Goal: Find specific page/section: Find specific page/section

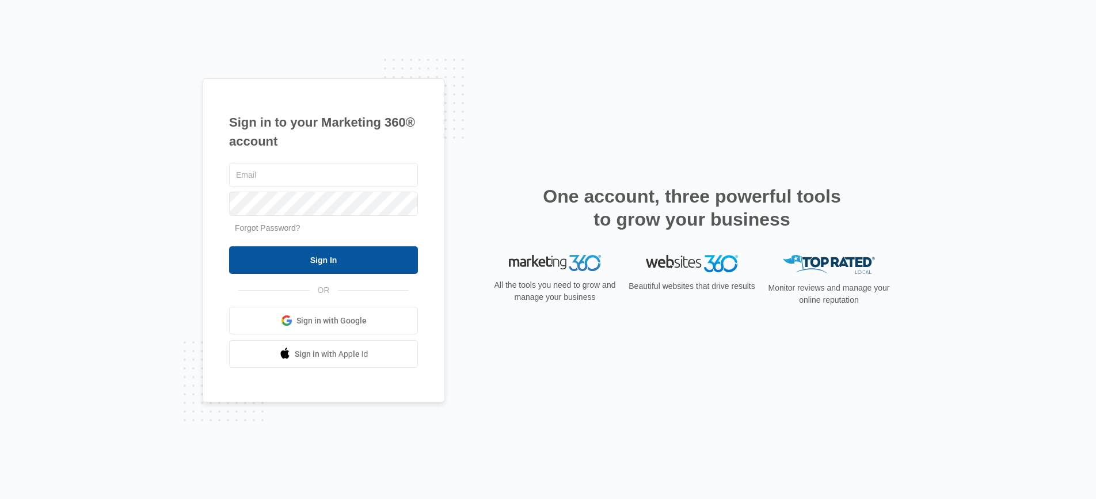
type input "[PERSON_NAME][EMAIL_ADDRESS][PERSON_NAME][DOMAIN_NAME]"
click at [342, 252] on input "Sign In" at bounding box center [323, 260] width 189 height 28
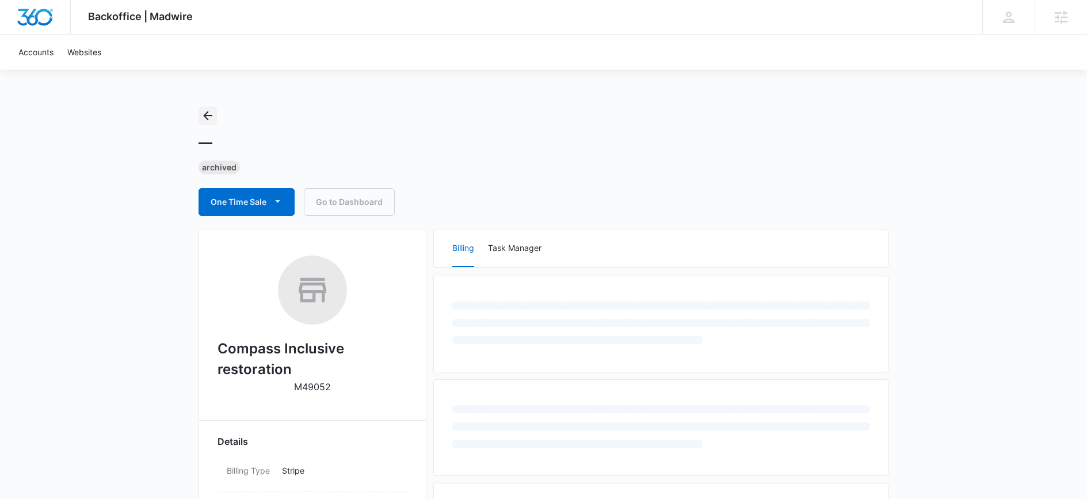
click at [209, 112] on icon "Back" at bounding box center [208, 116] width 14 height 14
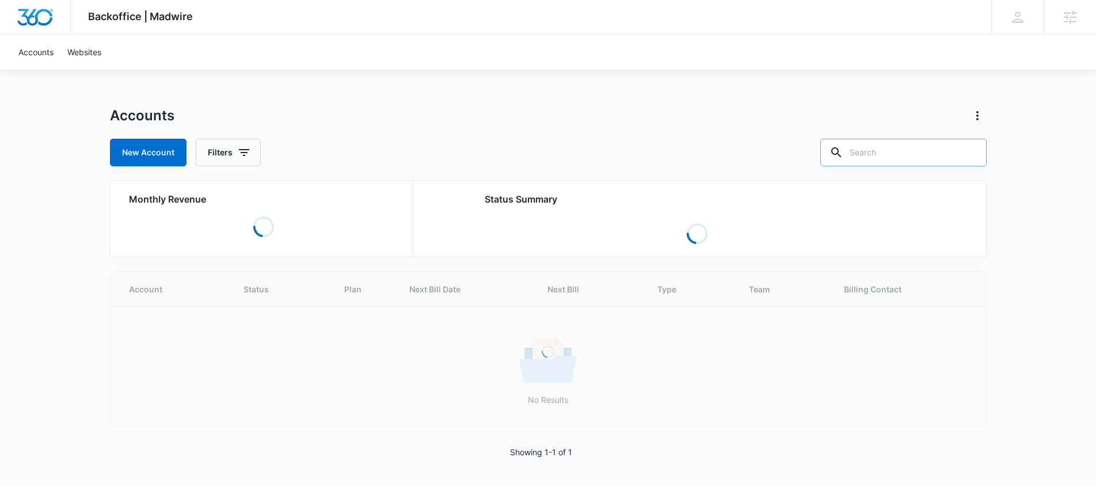
click at [882, 155] on input "text" at bounding box center [903, 153] width 166 height 28
type input "detail"
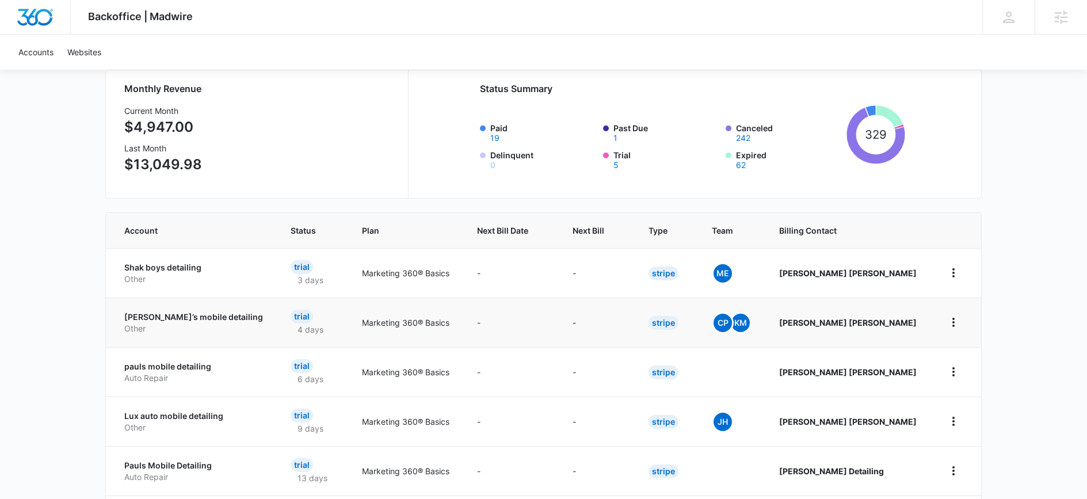
scroll to position [112, 0]
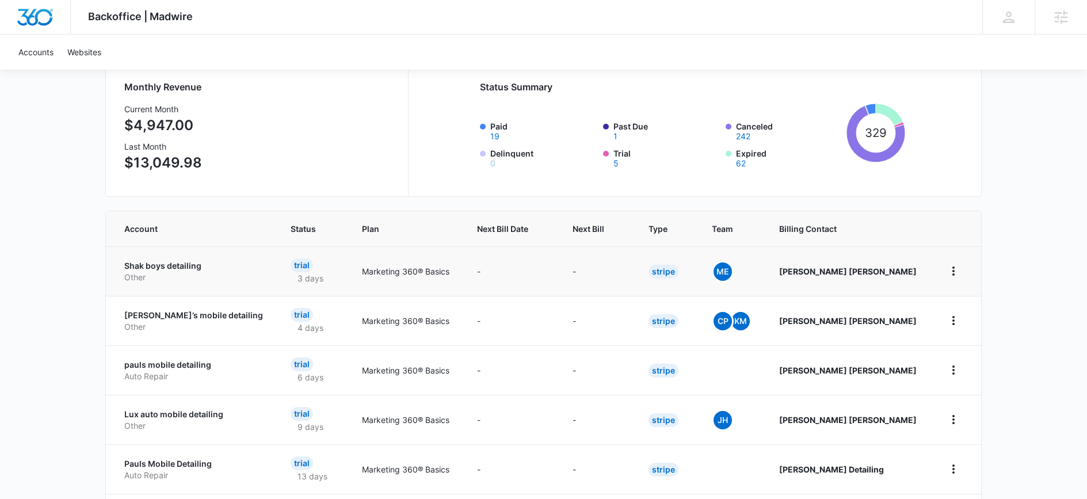
click at [600, 247] on td "-" at bounding box center [597, 271] width 76 height 50
click at [601, 241] on th "Next Bill" at bounding box center [597, 228] width 76 height 35
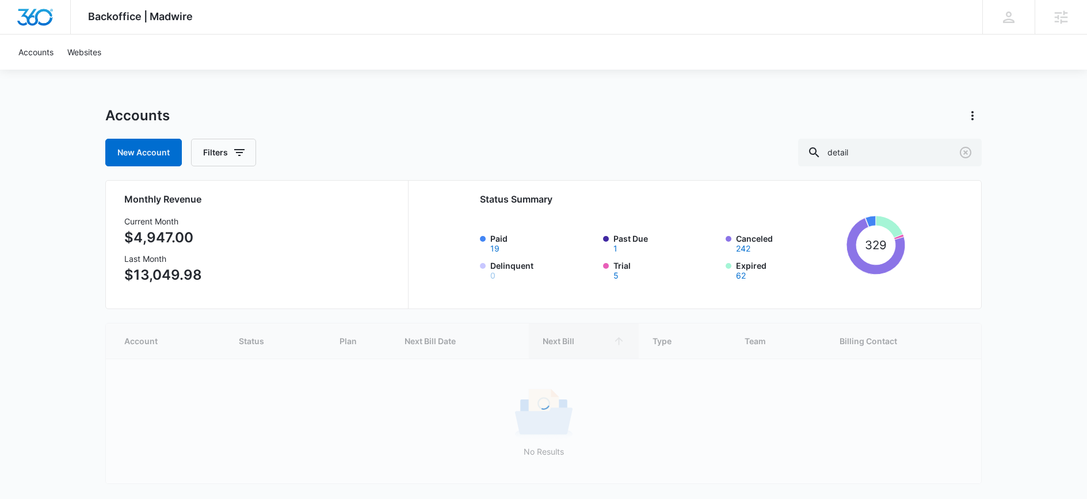
scroll to position [39, 0]
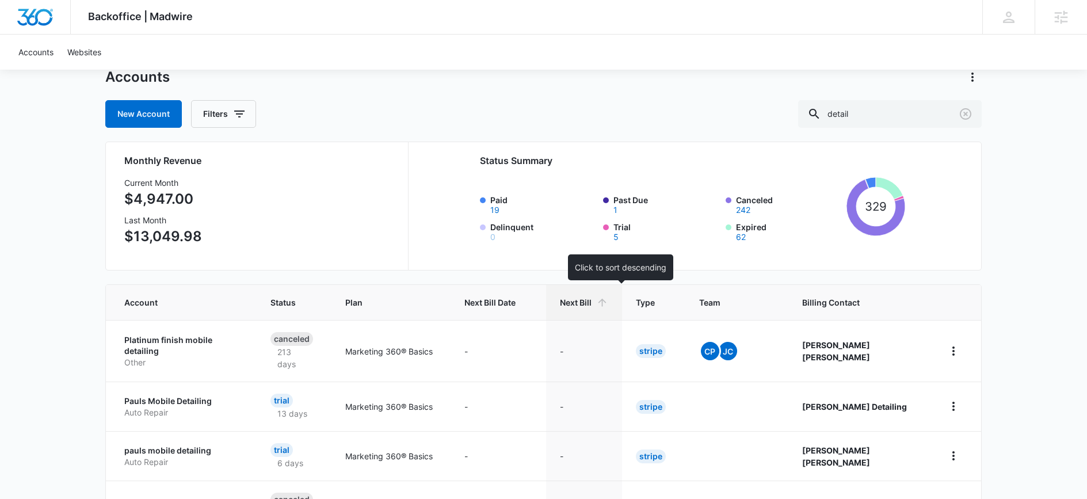
click at [592, 303] on span "Next Bill" at bounding box center [576, 302] width 32 height 12
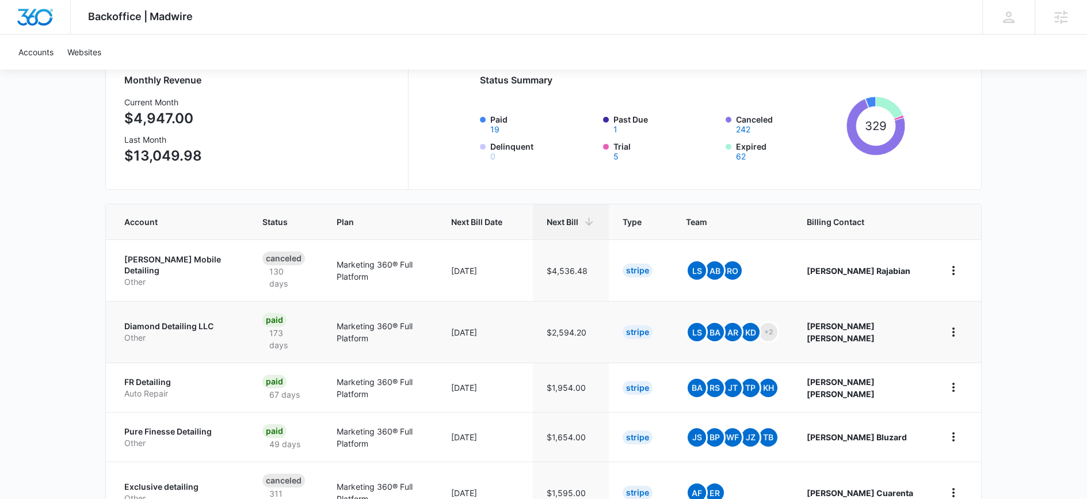
scroll to position [130, 0]
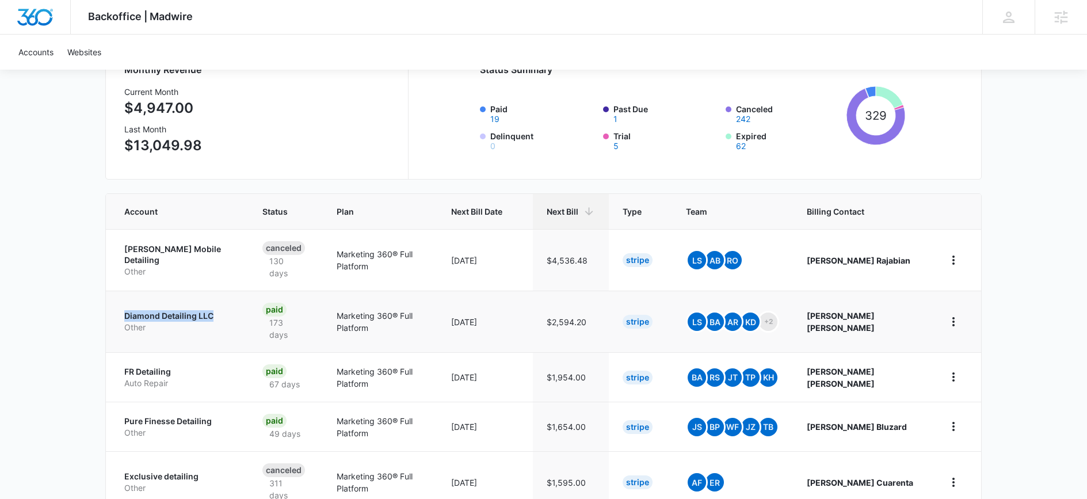
drag, startPoint x: 125, startPoint y: 295, endPoint x: 230, endPoint y: 292, distance: 104.8
click at [230, 292] on td "Diamond Detailing LLC Other" at bounding box center [177, 322] width 143 height 62
click at [193, 310] on p "Diamond Detailing LLC" at bounding box center [179, 316] width 111 height 12
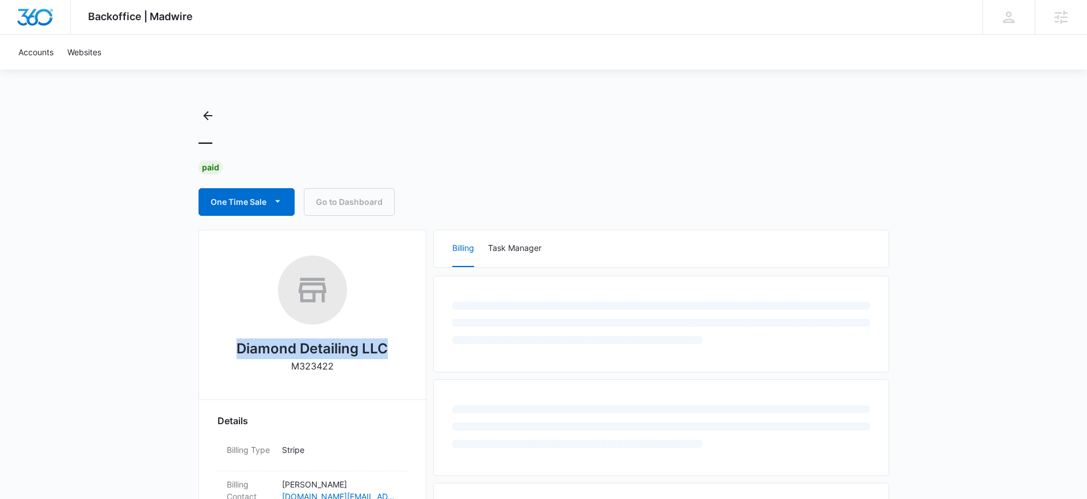
drag, startPoint x: 262, startPoint y: 342, endPoint x: 422, endPoint y: 360, distance: 160.4
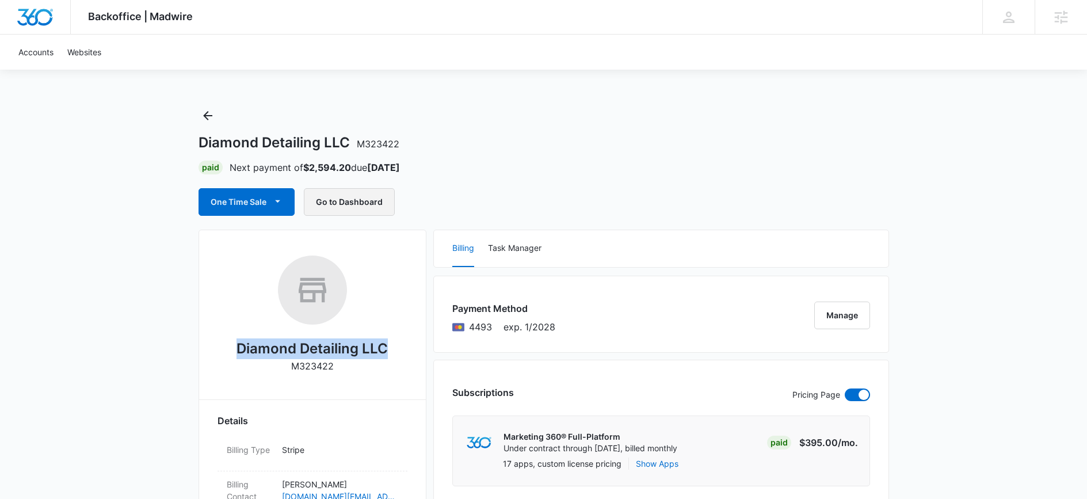
click at [345, 190] on button "Go to Dashboard" at bounding box center [349, 202] width 91 height 28
click at [492, 243] on button "Task Manager" at bounding box center [515, 248] width 54 height 37
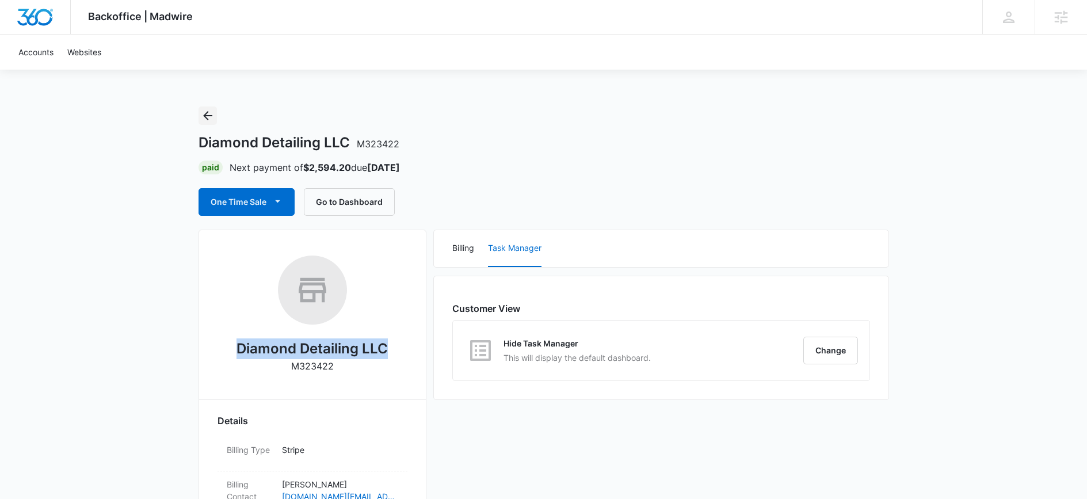
click at [211, 116] on icon "Back" at bounding box center [207, 115] width 9 height 9
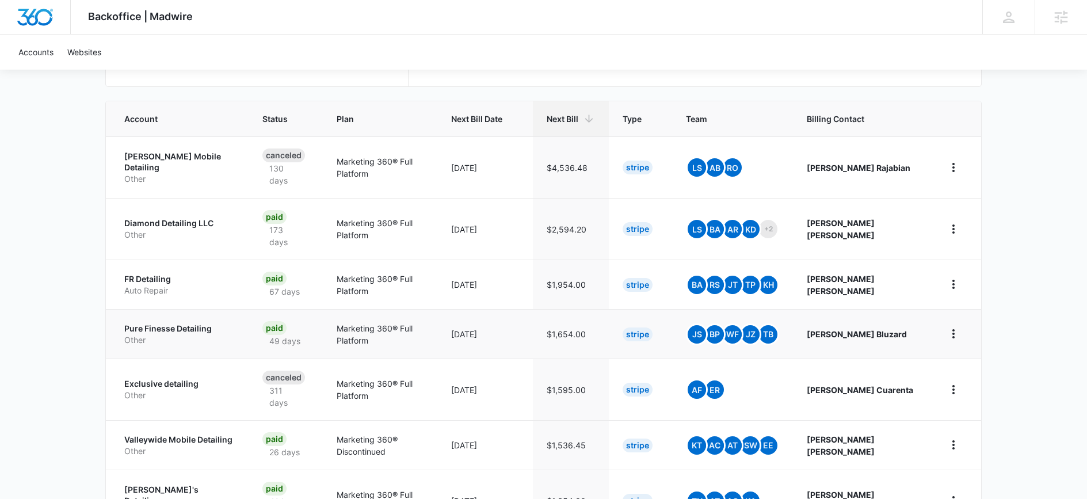
scroll to position [223, 0]
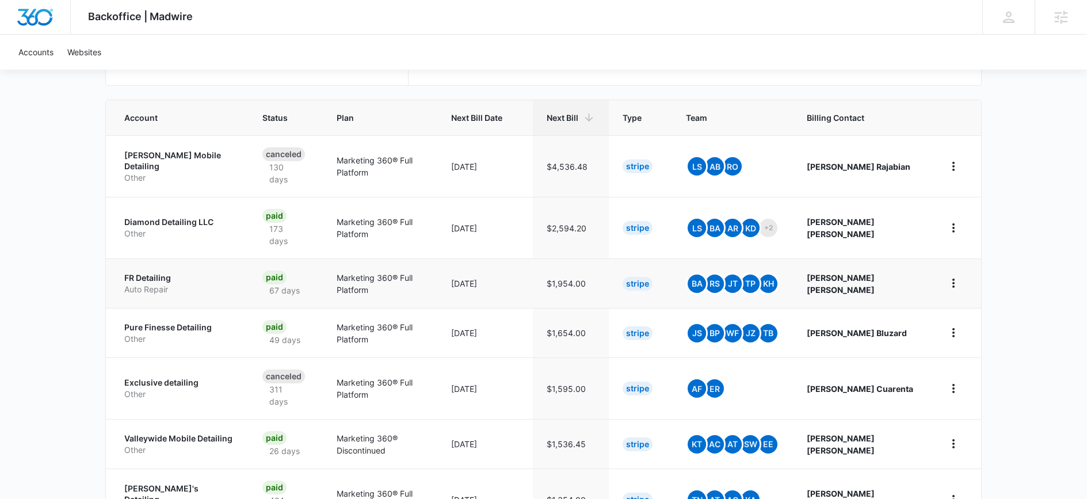
click at [146, 272] on p "FR Detailing" at bounding box center [179, 278] width 111 height 12
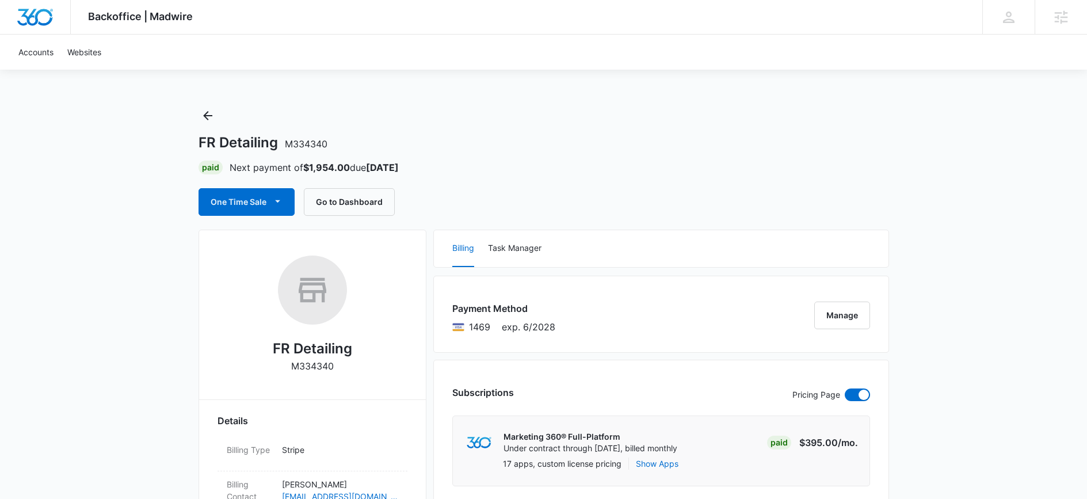
scroll to position [2, 0]
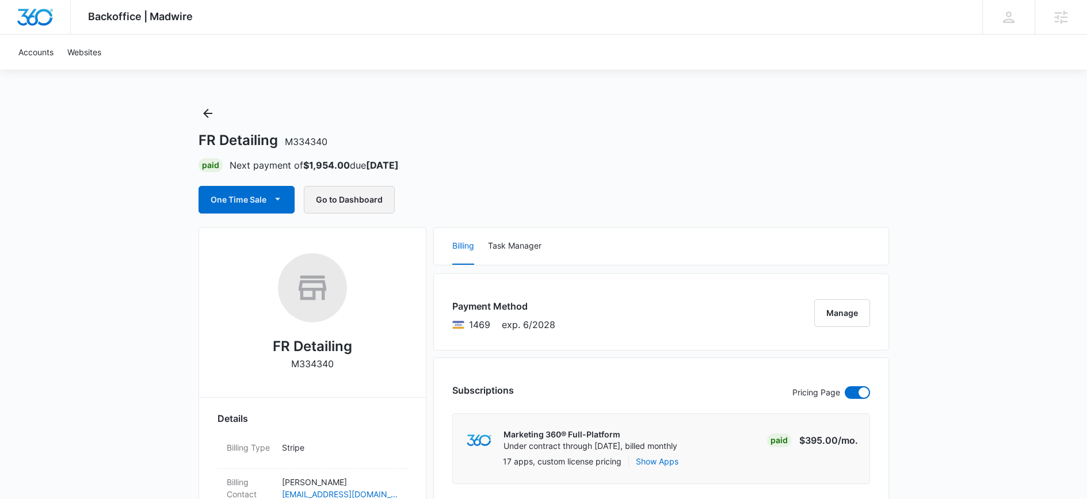
click at [368, 199] on button "Go to Dashboard" at bounding box center [349, 200] width 91 height 28
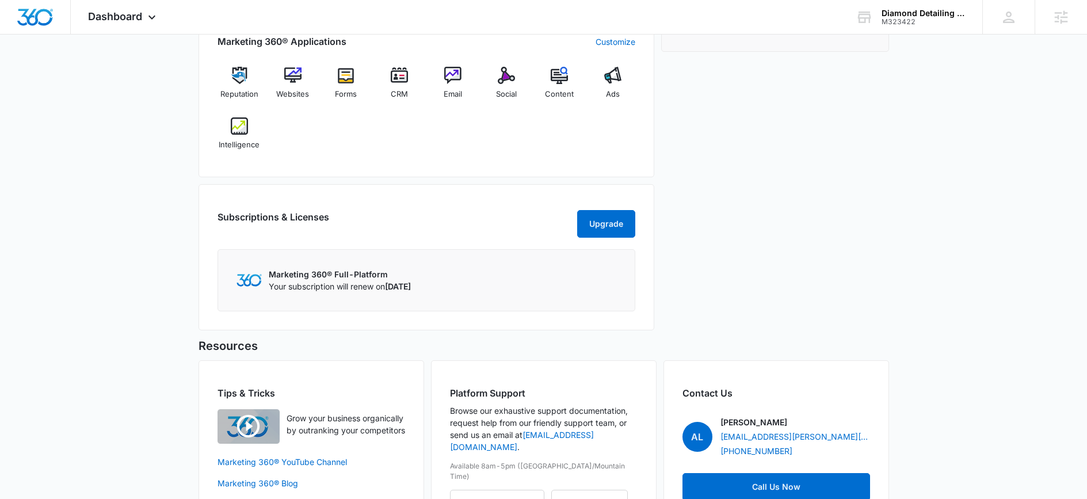
scroll to position [412, 0]
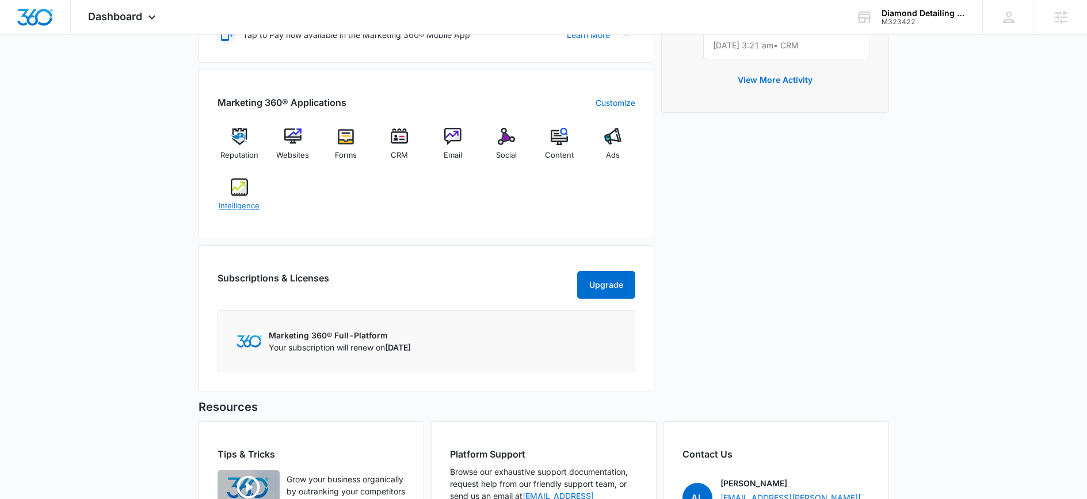
click at [247, 197] on div "Intelligence" at bounding box center [240, 198] width 44 height 41
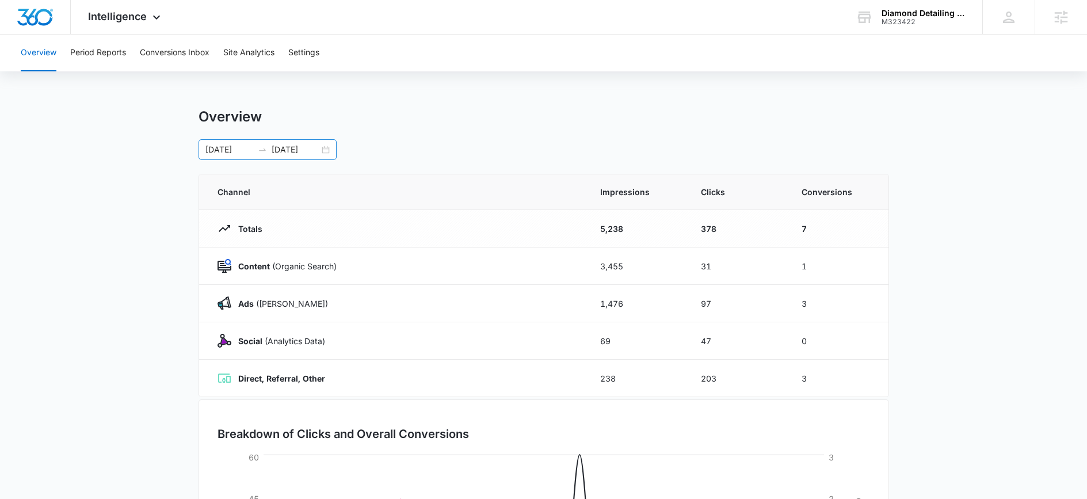
click at [256, 146] on div at bounding box center [262, 149] width 18 height 9
click at [240, 149] on input "[DATE]" at bounding box center [229, 149] width 48 height 13
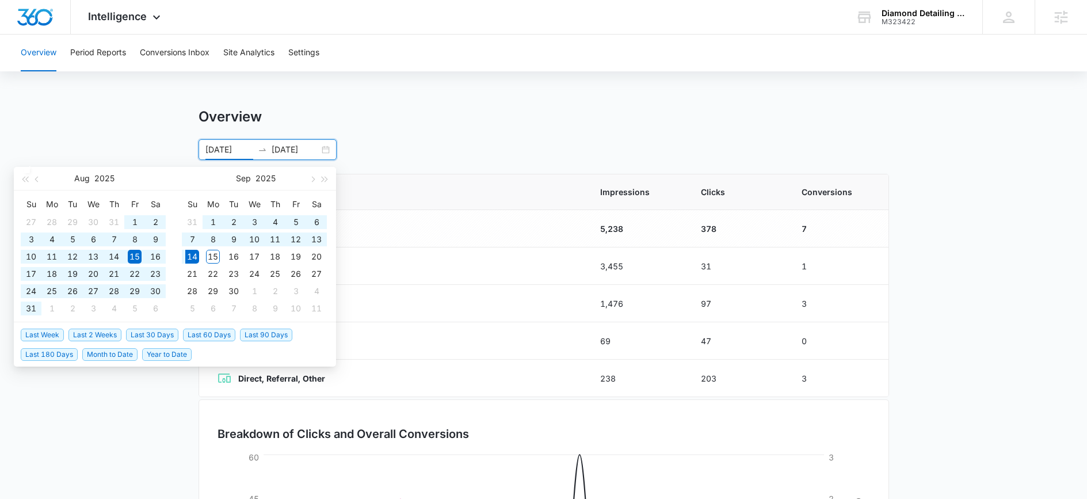
click at [287, 334] on span "Last 90 Days" at bounding box center [266, 335] width 52 height 13
type input "06/16/2025"
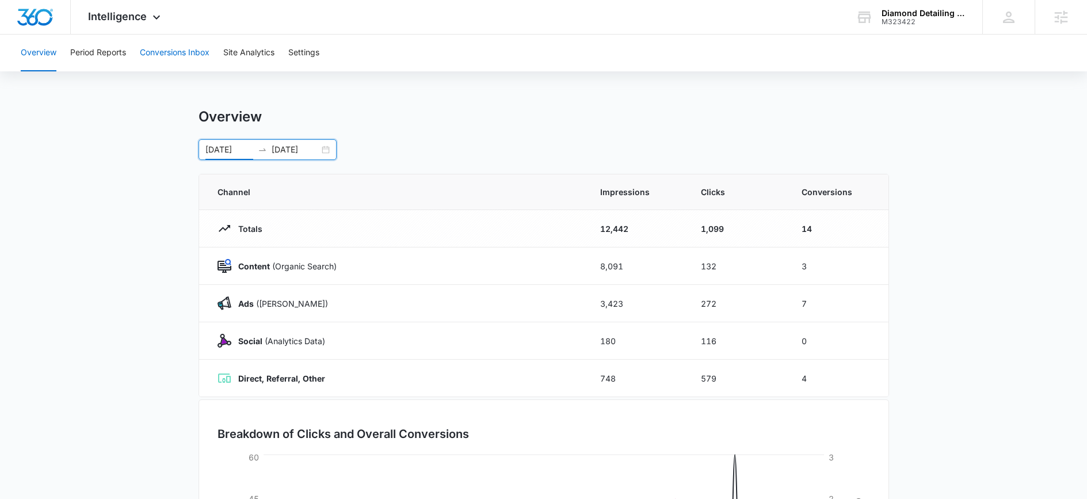
click at [191, 59] on button "Conversions Inbox" at bounding box center [175, 53] width 70 height 37
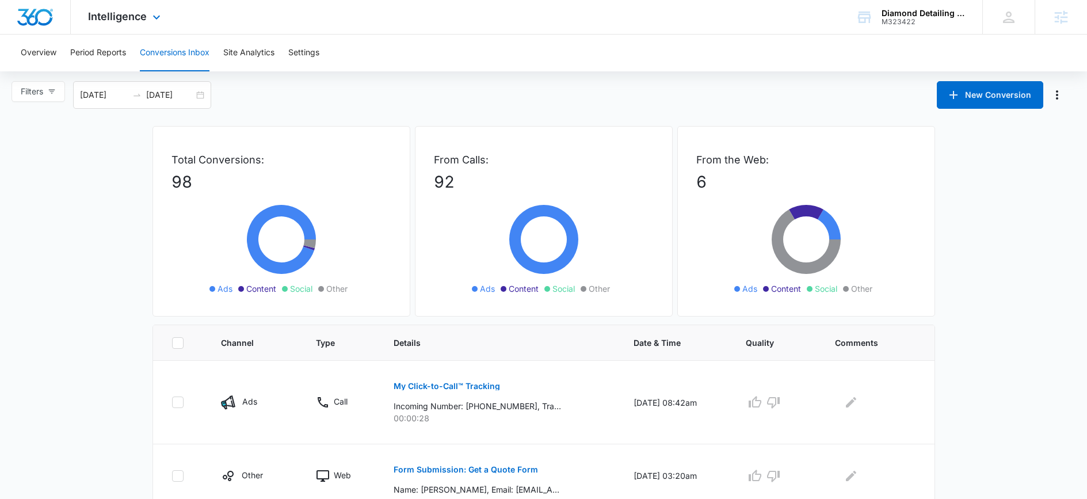
scroll to position [2, 0]
click at [82, 55] on button "Period Reports" at bounding box center [98, 53] width 56 height 37
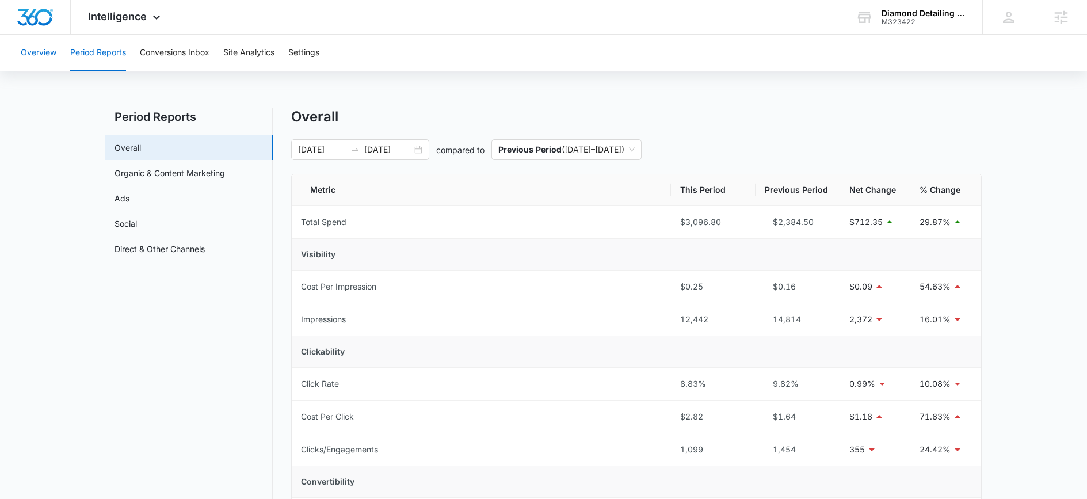
click at [35, 45] on button "Overview" at bounding box center [39, 53] width 36 height 37
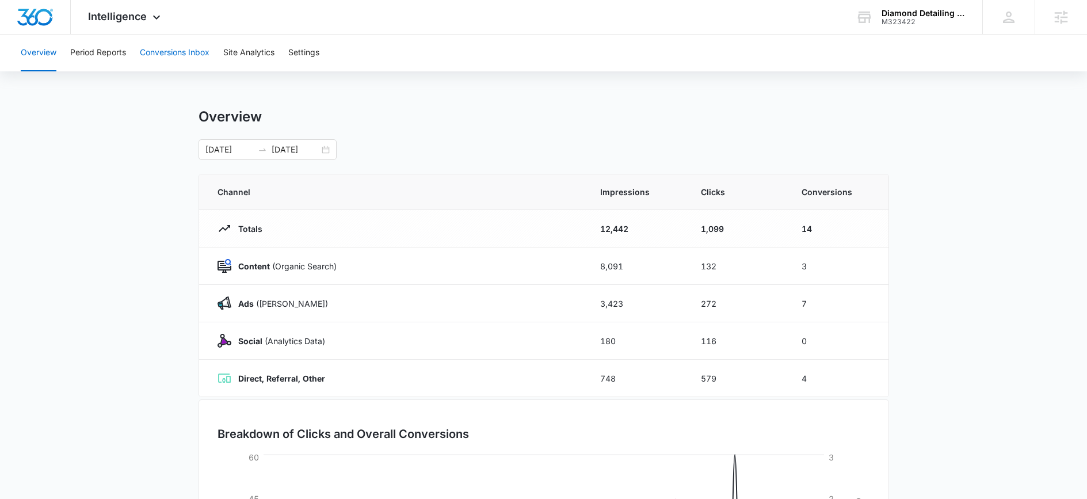
click at [180, 60] on button "Conversions Inbox" at bounding box center [175, 53] width 70 height 37
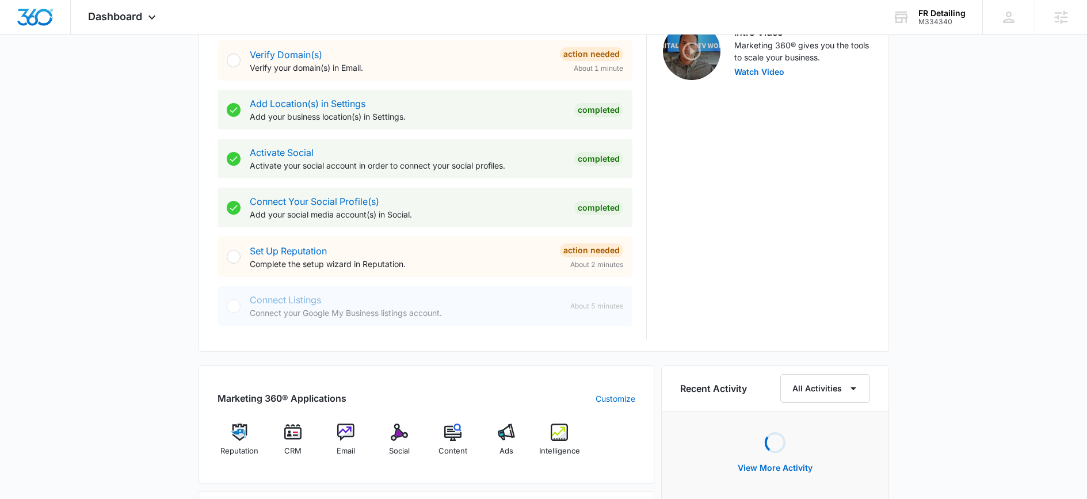
scroll to position [553, 0]
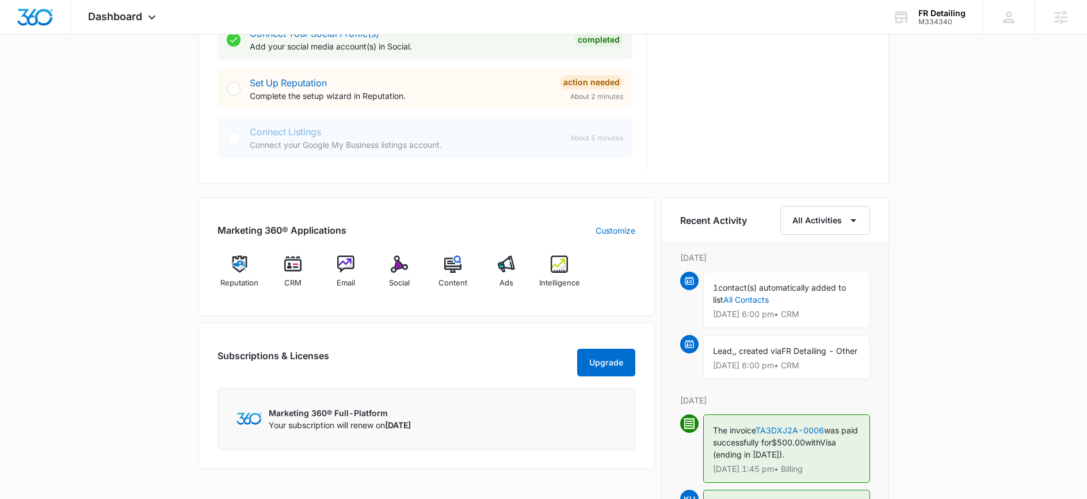
click at [584, 276] on div "Reputation CRM Email Social Content Ads Intelligence" at bounding box center [427, 276] width 418 height 41
click at [553, 277] on span "Intelligence" at bounding box center [559, 283] width 41 height 12
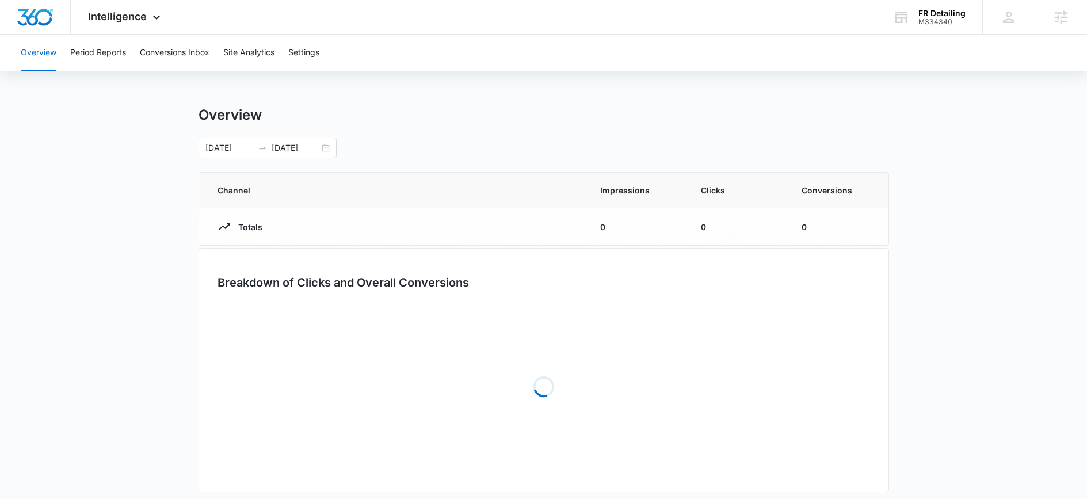
scroll to position [2, 0]
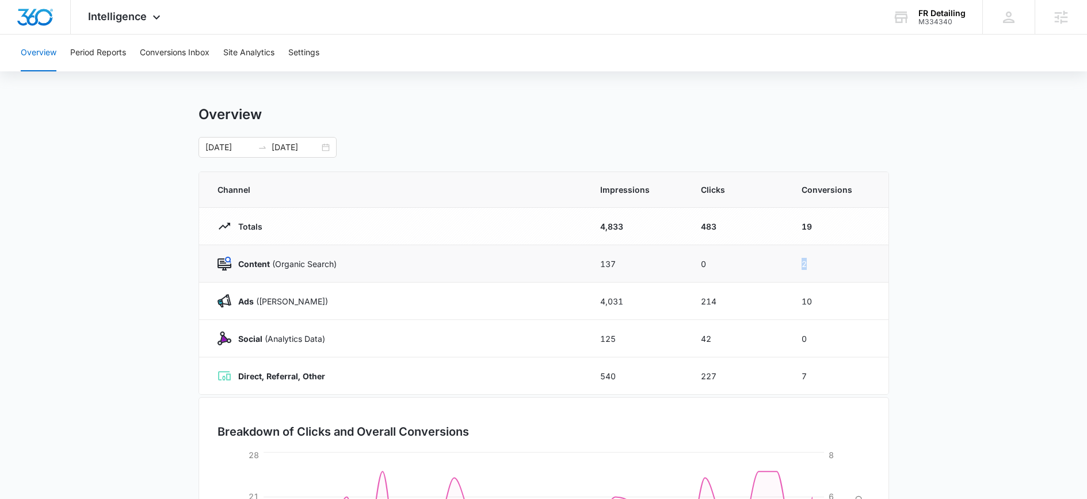
drag, startPoint x: 800, startPoint y: 264, endPoint x: 815, endPoint y: 264, distance: 15.0
click at [815, 264] on td "2" at bounding box center [838, 263] width 101 height 37
drag, startPoint x: 797, startPoint y: 299, endPoint x: 837, endPoint y: 301, distance: 39.8
click at [837, 301] on tr "Ads ([PERSON_NAME]) 4,031 214 10" at bounding box center [544, 301] width 690 height 37
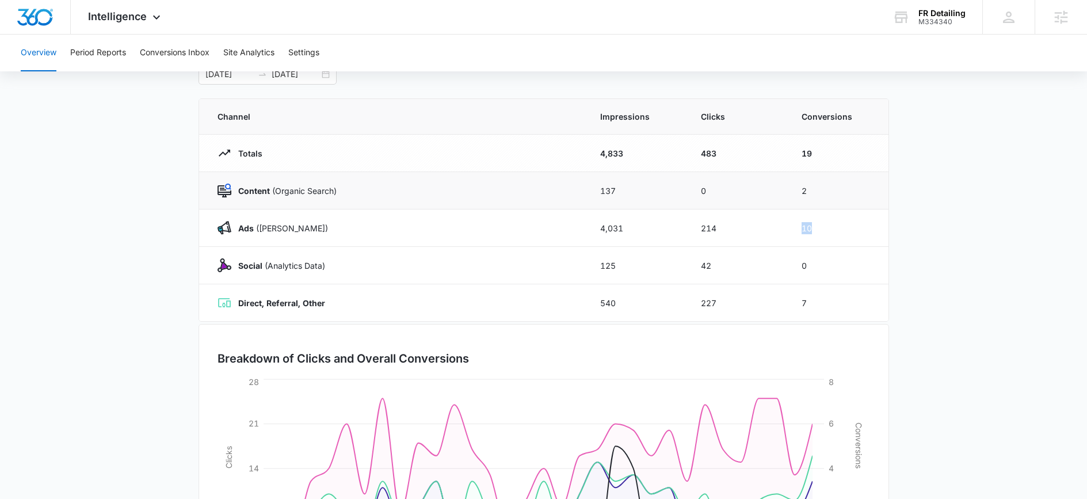
scroll to position [85, 0]
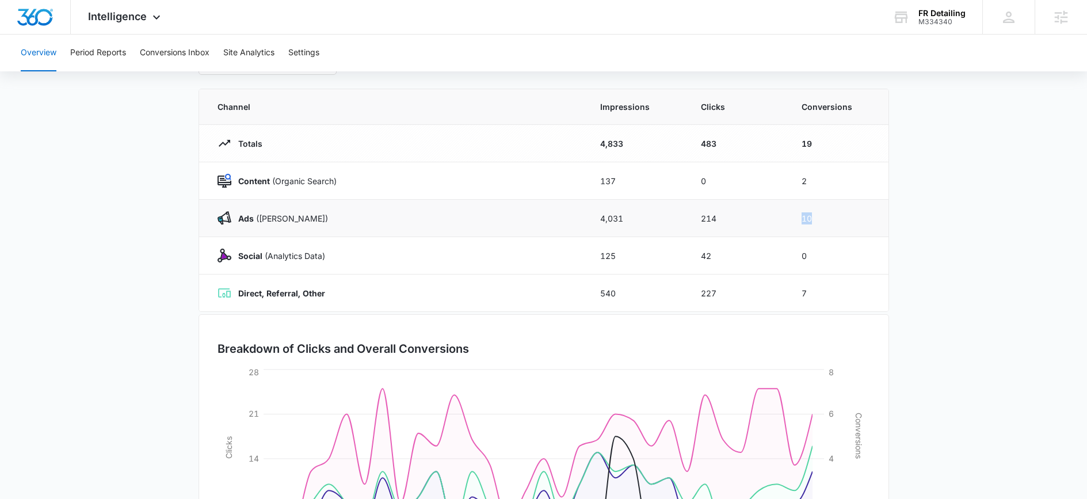
click at [843, 220] on td "10" at bounding box center [838, 218] width 101 height 37
click at [178, 53] on button "Conversions Inbox" at bounding box center [175, 53] width 70 height 37
